Goal: Find specific page/section: Find specific page/section

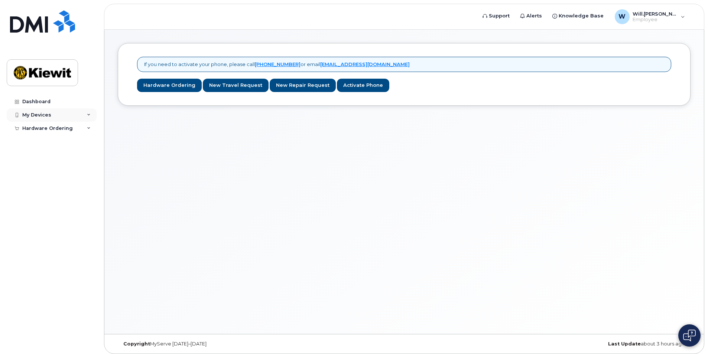
click at [83, 119] on div "My Devices" at bounding box center [52, 114] width 90 height 13
click at [88, 141] on icon at bounding box center [89, 143] width 4 height 4
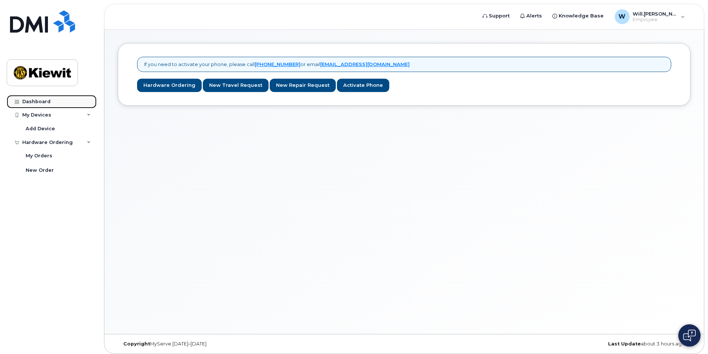
click at [63, 103] on link "Dashboard" at bounding box center [52, 101] width 90 height 13
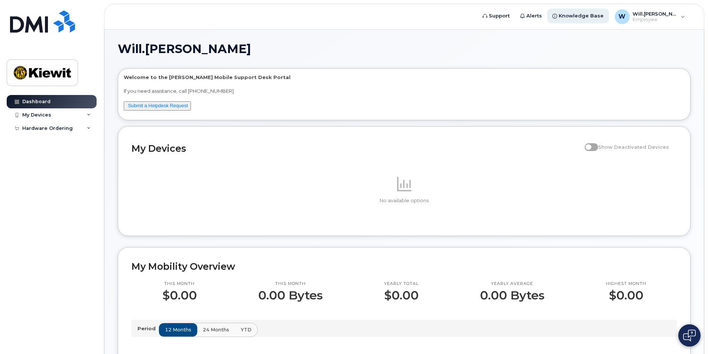
drag, startPoint x: 485, startPoint y: 47, endPoint x: 592, endPoint y: 13, distance: 112.2
click at [485, 47] on h1 "Will.[PERSON_NAME]" at bounding box center [402, 49] width 569 height 12
click at [680, 14] on div "W Will.[PERSON_NAME] Employee" at bounding box center [650, 16] width 81 height 15
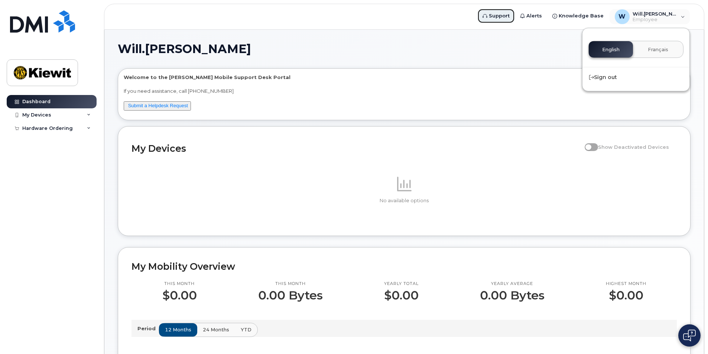
click at [510, 19] on span "Support" at bounding box center [499, 15] width 21 height 7
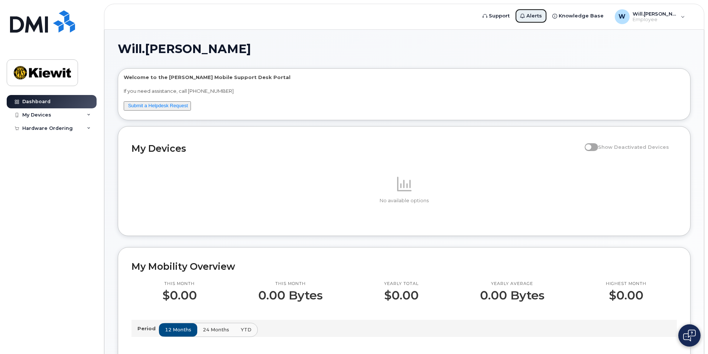
click at [542, 12] on span "Alerts" at bounding box center [534, 15] width 16 height 7
click at [87, 116] on div "My Devices" at bounding box center [52, 114] width 90 height 13
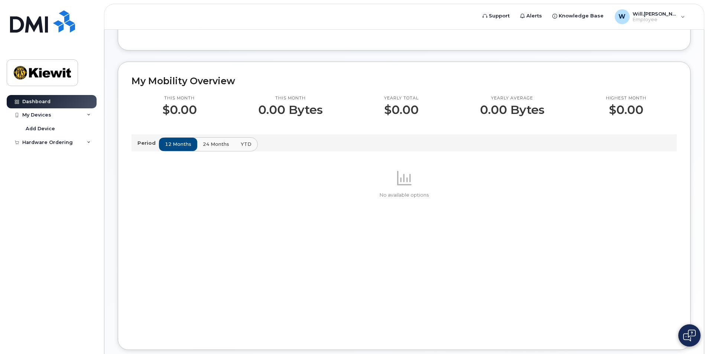
scroll to position [37, 0]
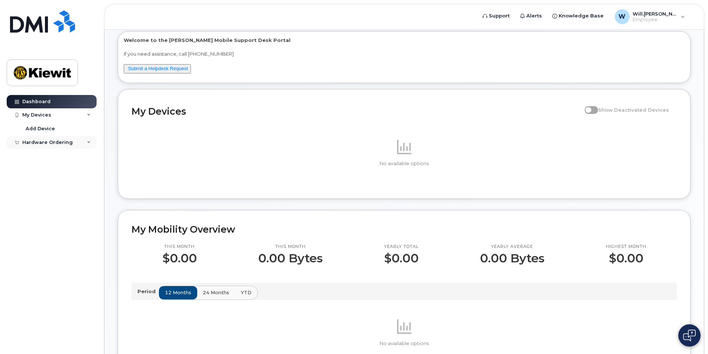
click at [68, 142] on div "Hardware Ordering" at bounding box center [47, 143] width 51 height 6
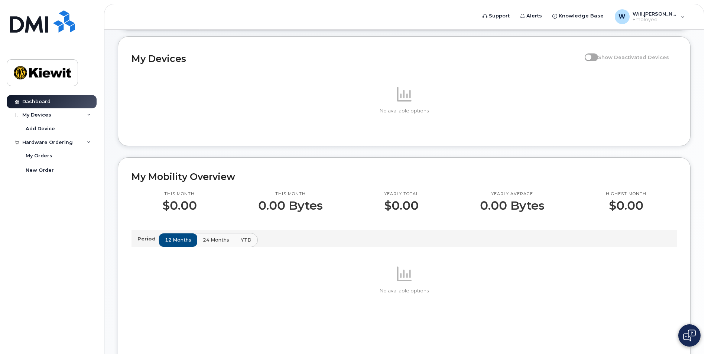
scroll to position [0, 0]
